Goal: Task Accomplishment & Management: Manage account settings

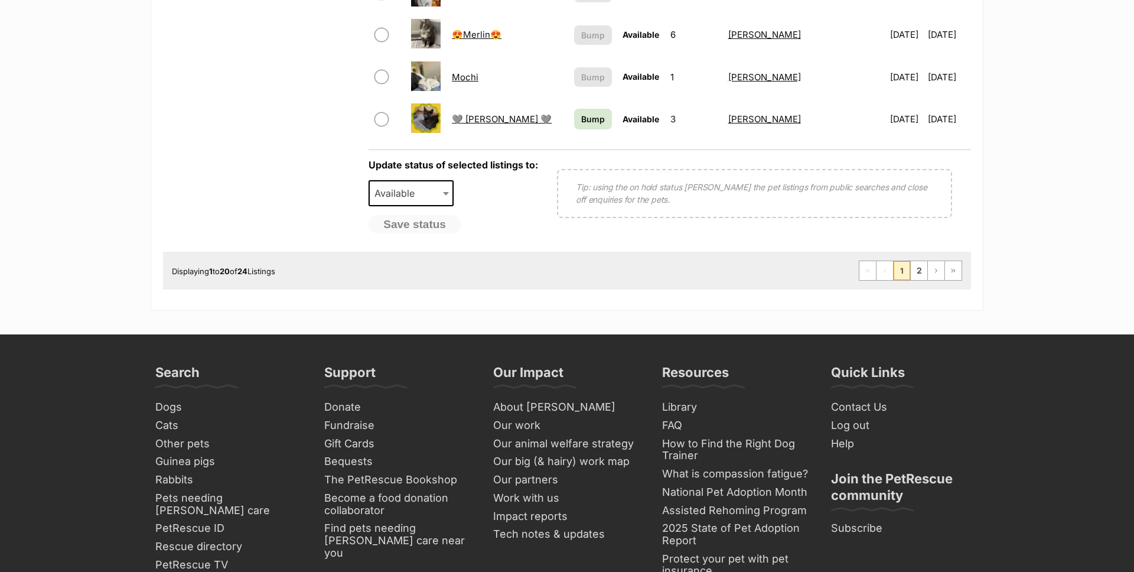
scroll to position [642, 0]
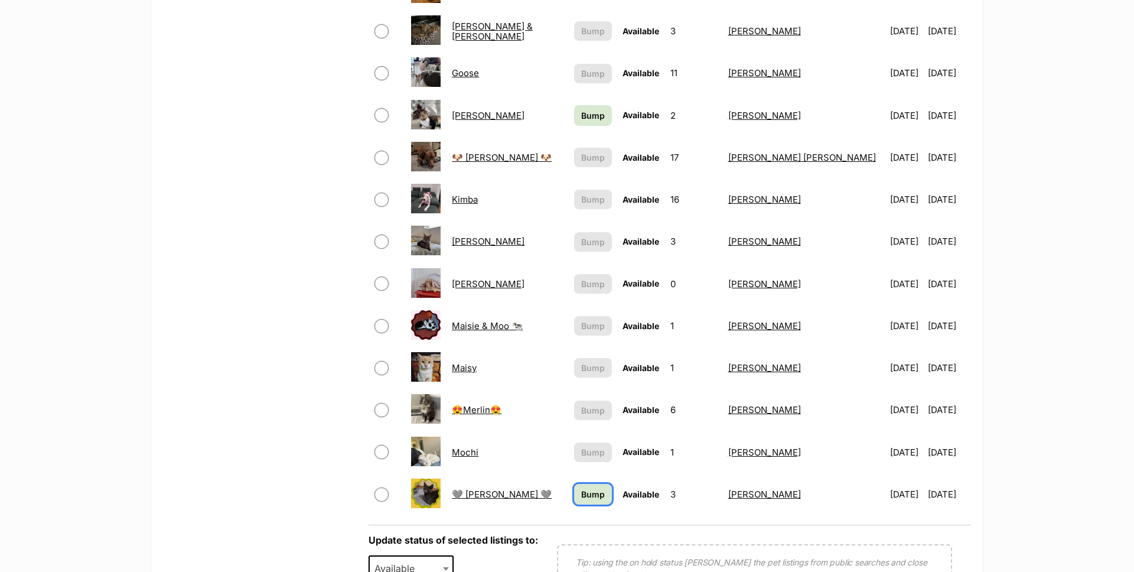
click at [592, 489] on span "Bump" at bounding box center [593, 494] width 24 height 12
